Goal: Transaction & Acquisition: Purchase product/service

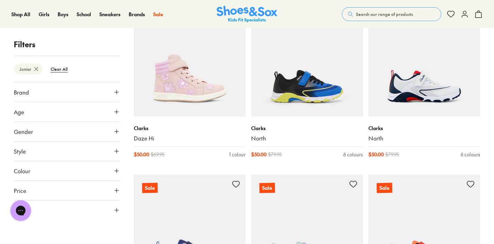
click at [378, 13] on span "Search our range of products" at bounding box center [384, 14] width 57 height 6
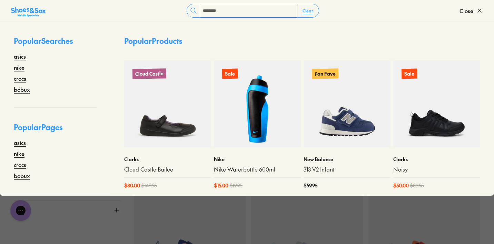
type input "********"
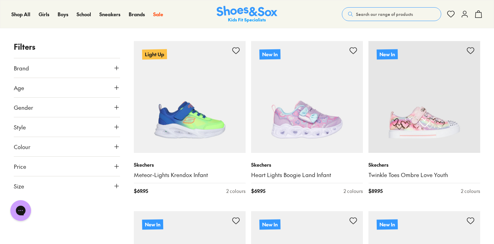
click at [112, 184] on button "Size" at bounding box center [67, 185] width 106 height 19
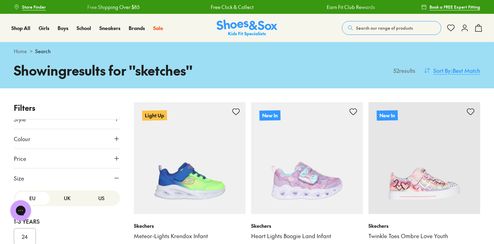
click at [446, 69] on span "Sort By" at bounding box center [443, 70] width 18 height 8
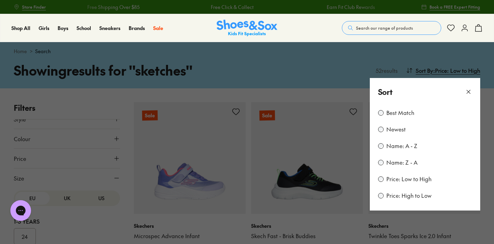
click at [281, 75] on button at bounding box center [247, 122] width 494 height 244
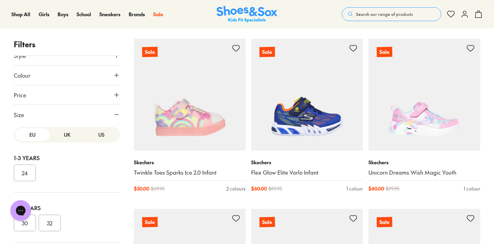
scroll to position [745, 0]
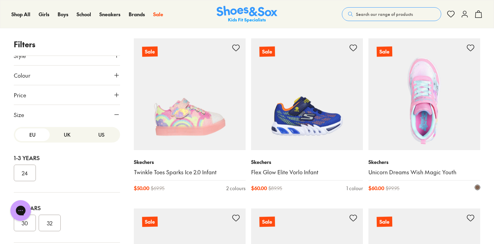
click at [410, 124] on img at bounding box center [425, 94] width 112 height 112
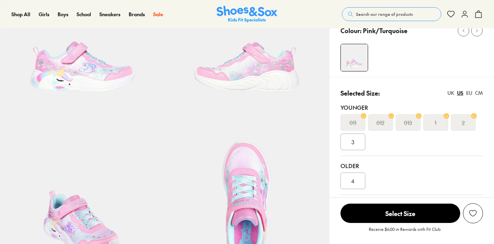
scroll to position [100, 0]
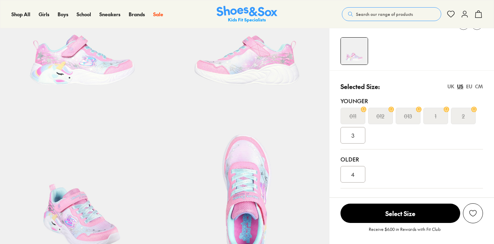
select select "*"
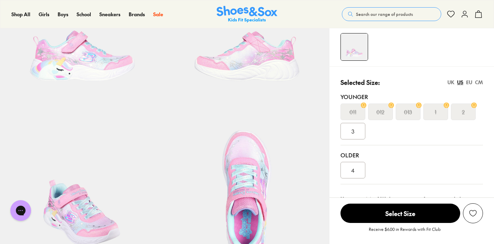
scroll to position [0, 0]
click at [468, 81] on div "EU" at bounding box center [469, 82] width 6 height 7
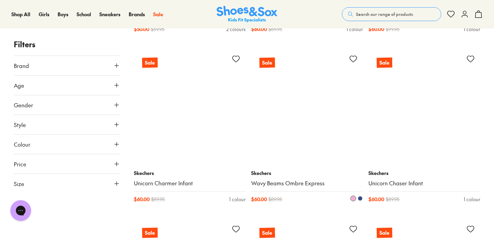
scroll to position [906, 0]
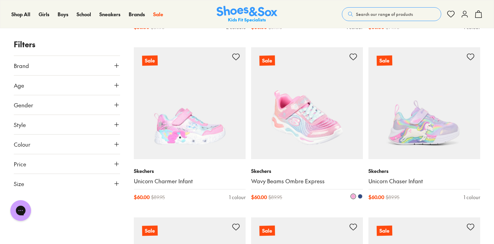
click at [319, 109] on img at bounding box center [307, 103] width 112 height 112
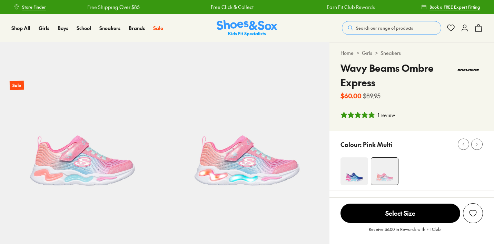
select select "*"
click at [357, 172] on img at bounding box center [355, 171] width 28 height 28
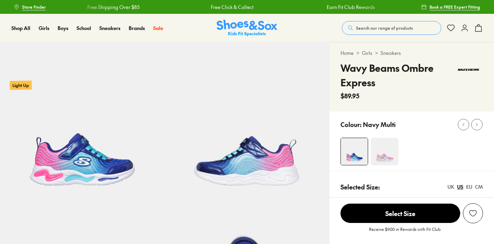
select select "*"
click at [386, 154] on img at bounding box center [385, 152] width 28 height 28
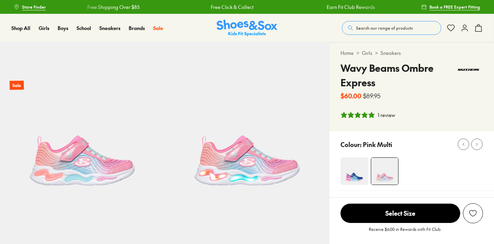
select select "*"
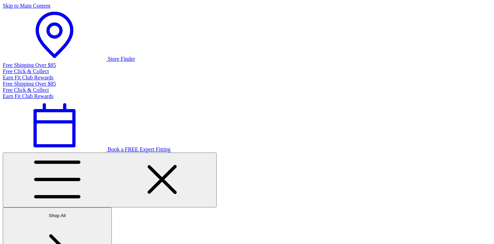
select select "*"
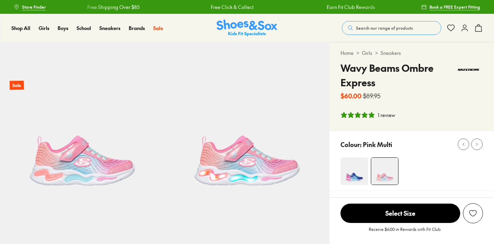
select select "*"
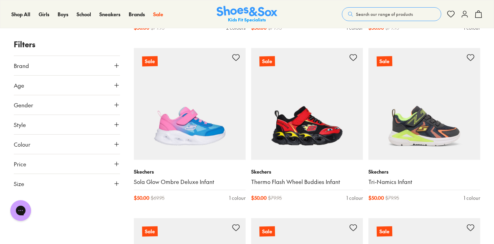
scroll to position [257, 0]
